Goal: Information Seeking & Learning: Find specific fact

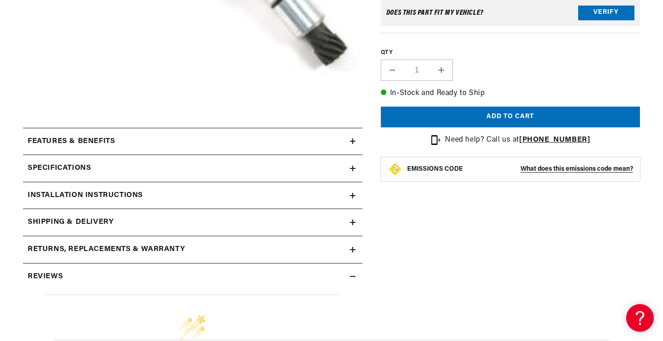
click at [353, 142] on icon at bounding box center [353, 141] width 0 height 6
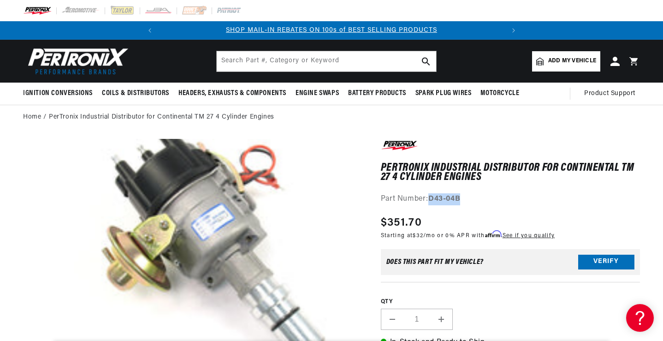
drag, startPoint x: 462, startPoint y: 198, endPoint x: 431, endPoint y: 199, distance: 30.9
click at [431, 199] on strong "D43-04B" at bounding box center [444, 198] width 32 height 7
copy strong "D43-04B"
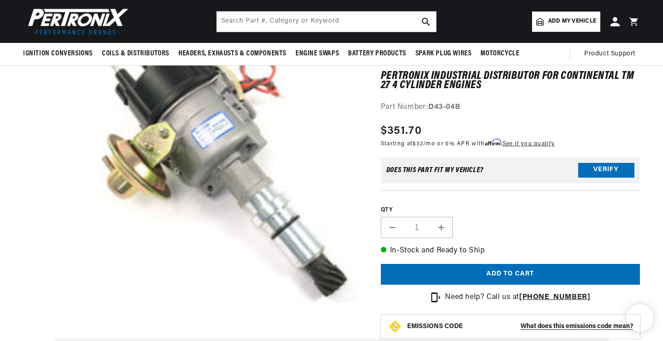
scroll to position [46, 0]
